Goal: Task Accomplishment & Management: Use online tool/utility

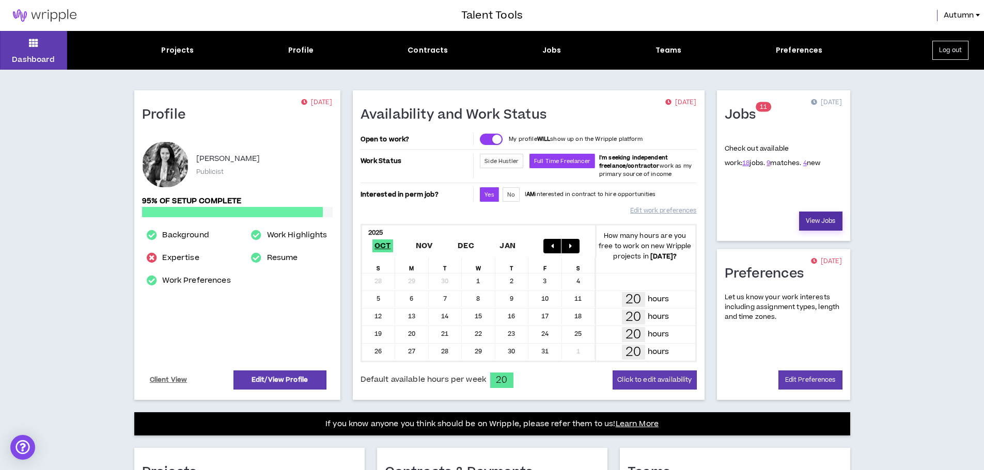
click at [826, 219] on link "View Jobs" at bounding box center [820, 221] width 43 height 19
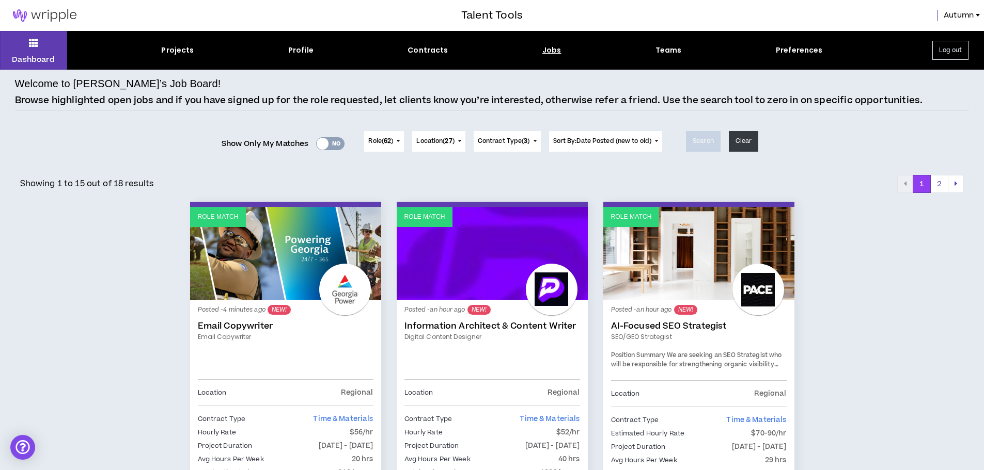
click at [225, 324] on link "Email Copywriter" at bounding box center [286, 326] width 176 height 10
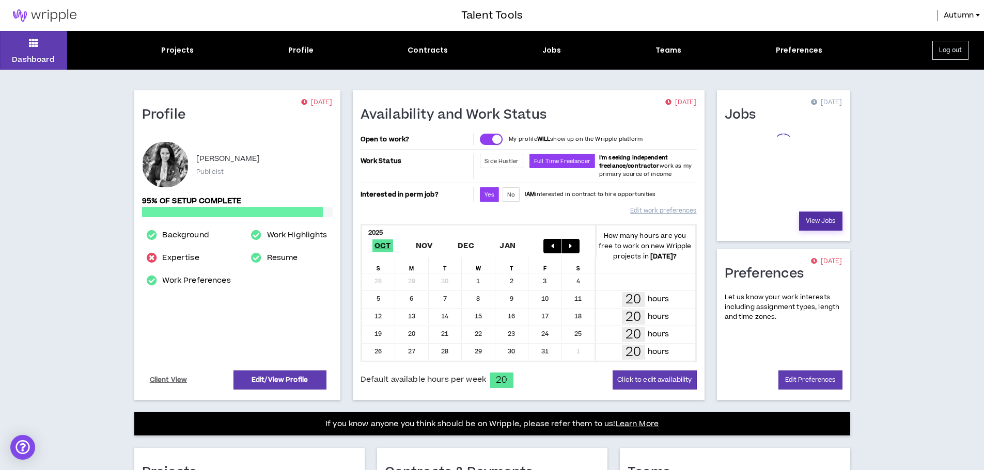
click at [823, 221] on link "View Jobs" at bounding box center [820, 221] width 43 height 19
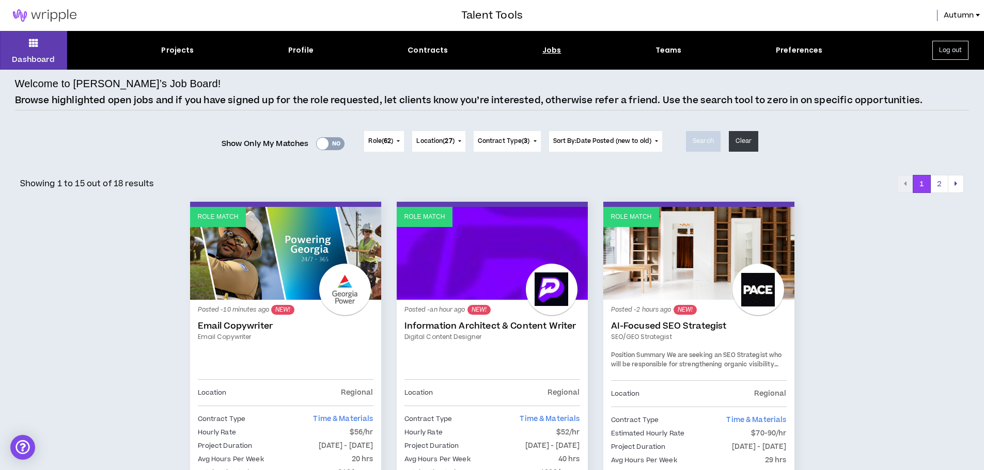
click at [493, 327] on link "Information Architect & Content Writer" at bounding box center [492, 326] width 176 height 10
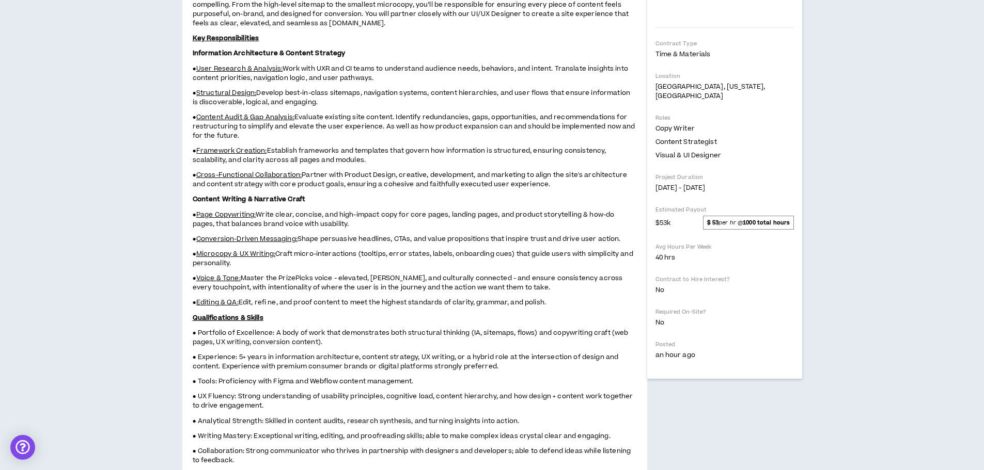
scroll to position [258, 0]
